Goal: Task Accomplishment & Management: Manage account settings

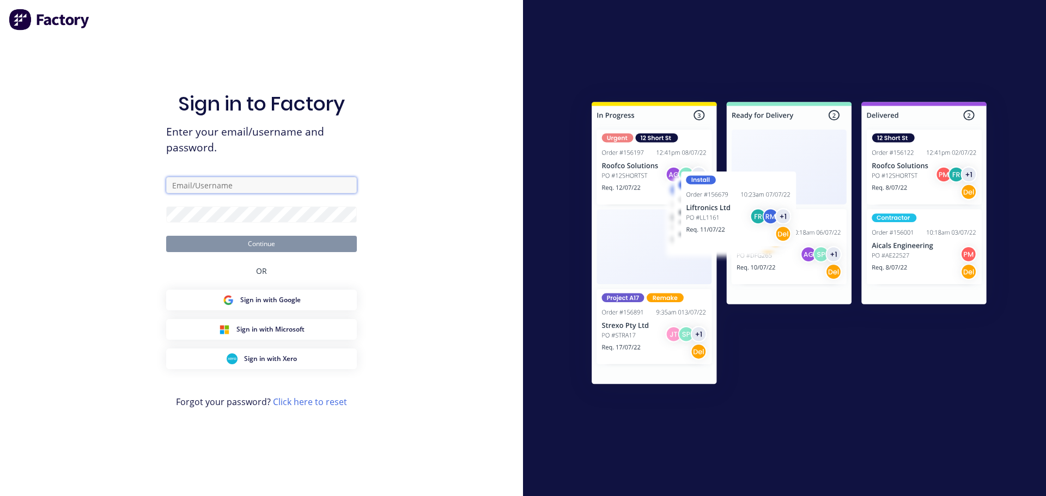
click at [211, 181] on input "text" at bounding box center [261, 185] width 191 height 16
type input "[PERSON_NAME][EMAIL_ADDRESS][DOMAIN_NAME]"
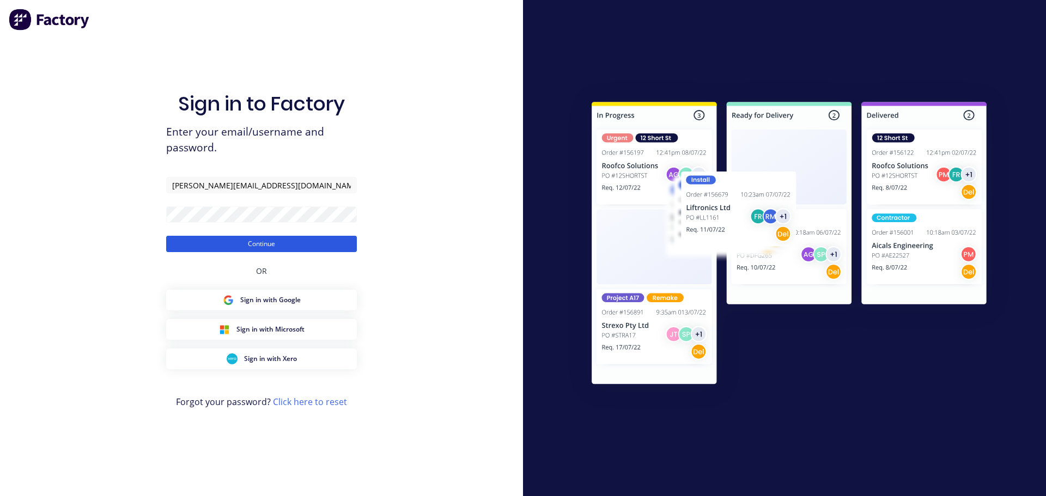
click at [225, 238] on button "Continue" at bounding box center [261, 244] width 191 height 16
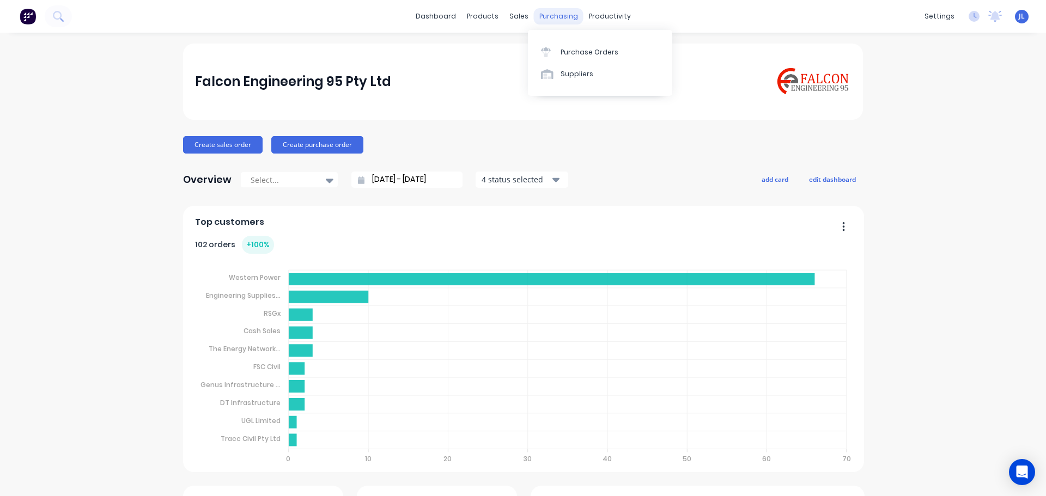
click at [545, 15] on div "purchasing" at bounding box center [559, 16] width 50 height 16
drag, startPoint x: 580, startPoint y: 52, endPoint x: 587, endPoint y: 58, distance: 8.9
click at [580, 52] on div "Purchase Orders" at bounding box center [589, 52] width 58 height 10
